Goal: Transaction & Acquisition: Book appointment/travel/reservation

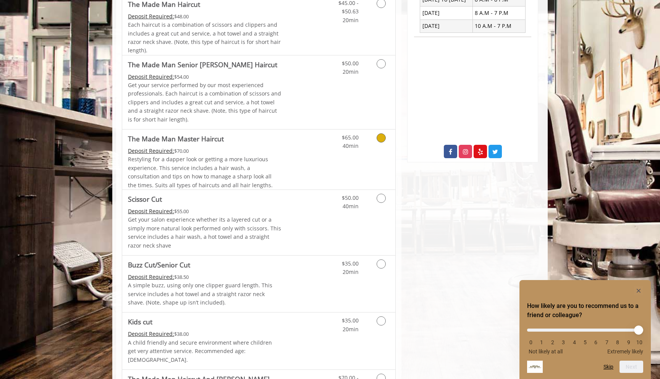
scroll to position [318, 0]
click at [379, 190] on link "Grooming services" at bounding box center [379, 199] width 19 height 21
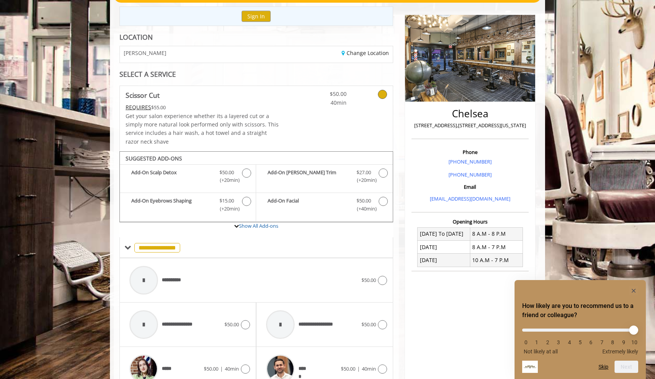
scroll to position [24, 0]
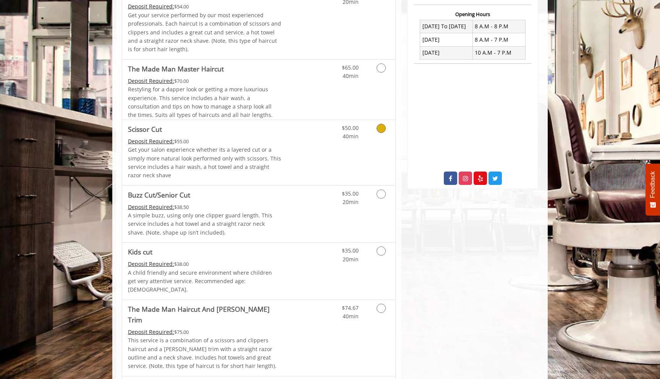
click at [286, 131] on link "Discounted Price" at bounding box center [303, 152] width 45 height 65
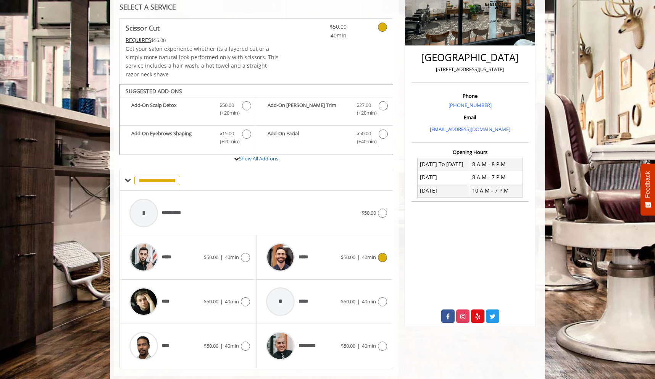
scroll to position [152, 0]
